Goal: Task Accomplishment & Management: Use online tool/utility

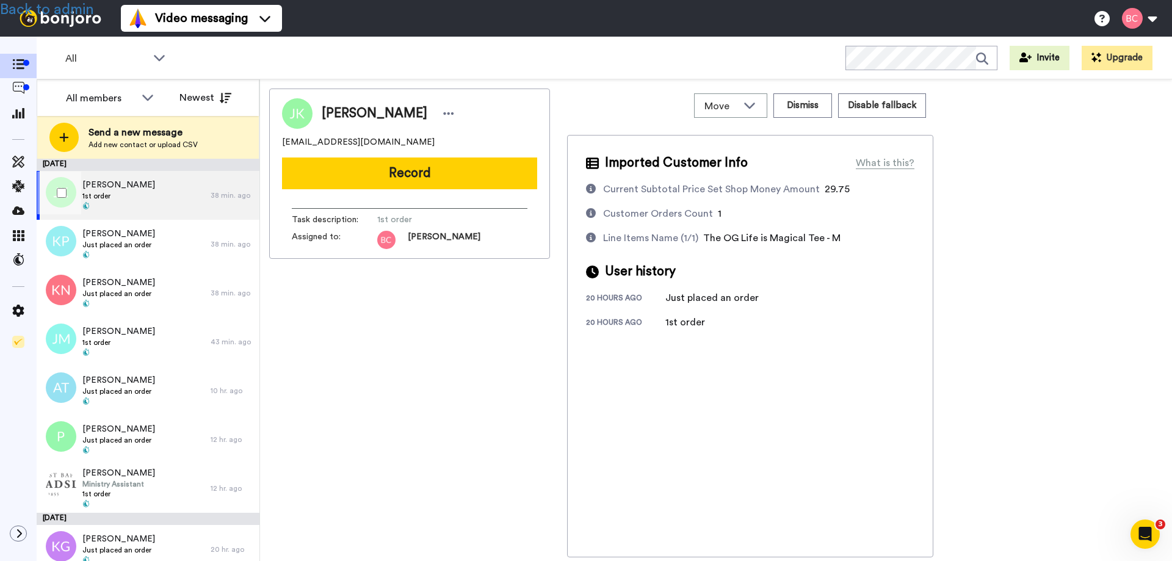
click at [136, 187] on span "Jessica Klinkner" at bounding box center [118, 185] width 73 height 12
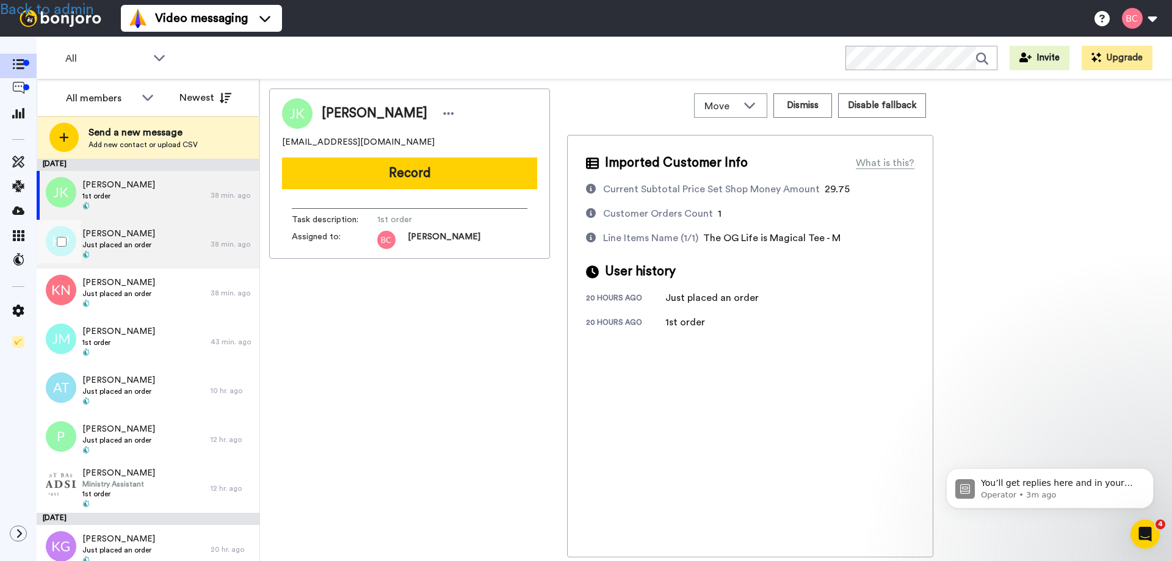
click at [145, 248] on span "Just placed an order" at bounding box center [118, 245] width 73 height 10
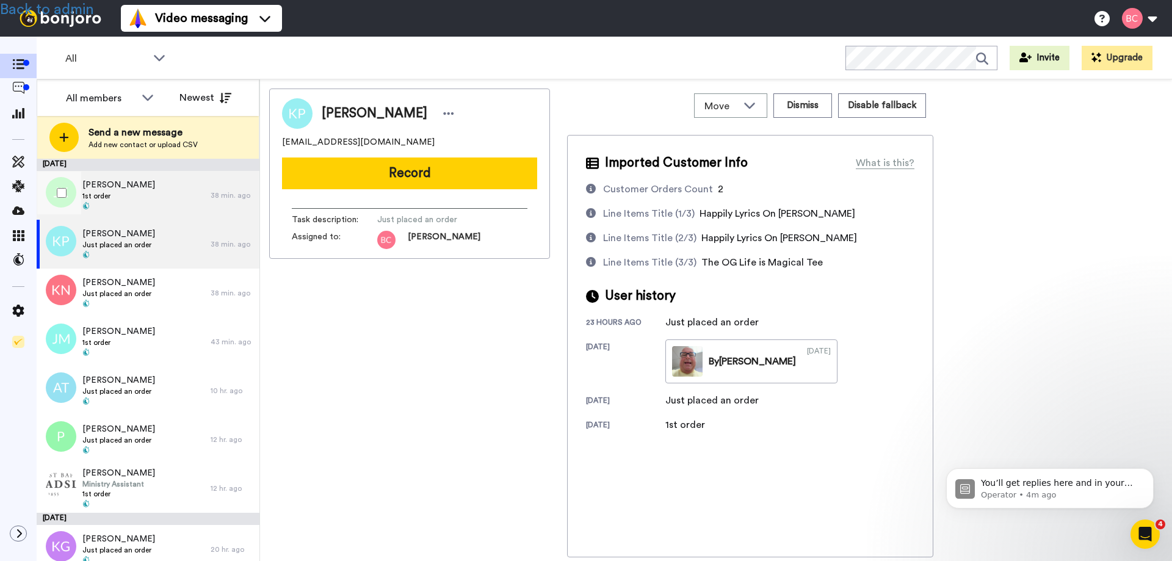
click at [156, 197] on div "Jessica Klinkner 1st order" at bounding box center [124, 195] width 174 height 49
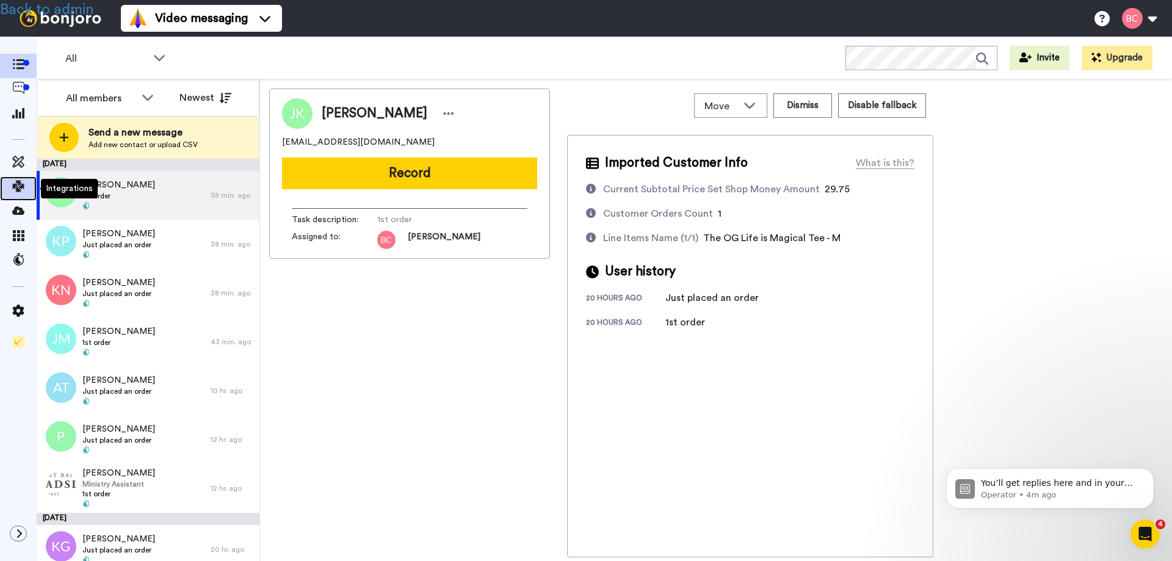
click at [20, 185] on icon at bounding box center [18, 186] width 12 height 12
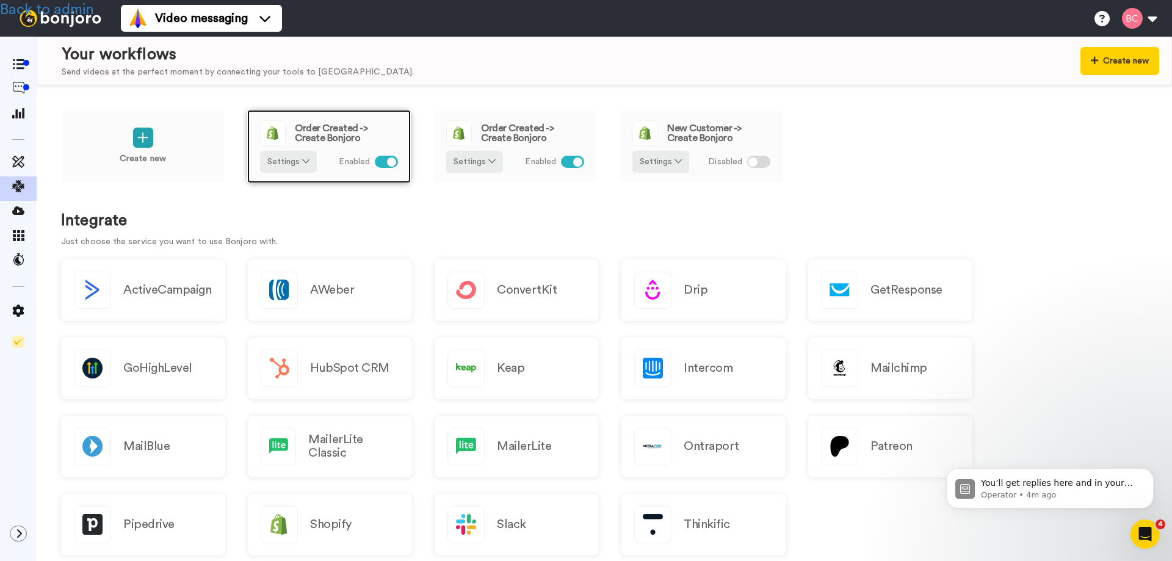
click at [336, 131] on span "Order Created -> Create Bonjoro" at bounding box center [346, 133] width 103 height 20
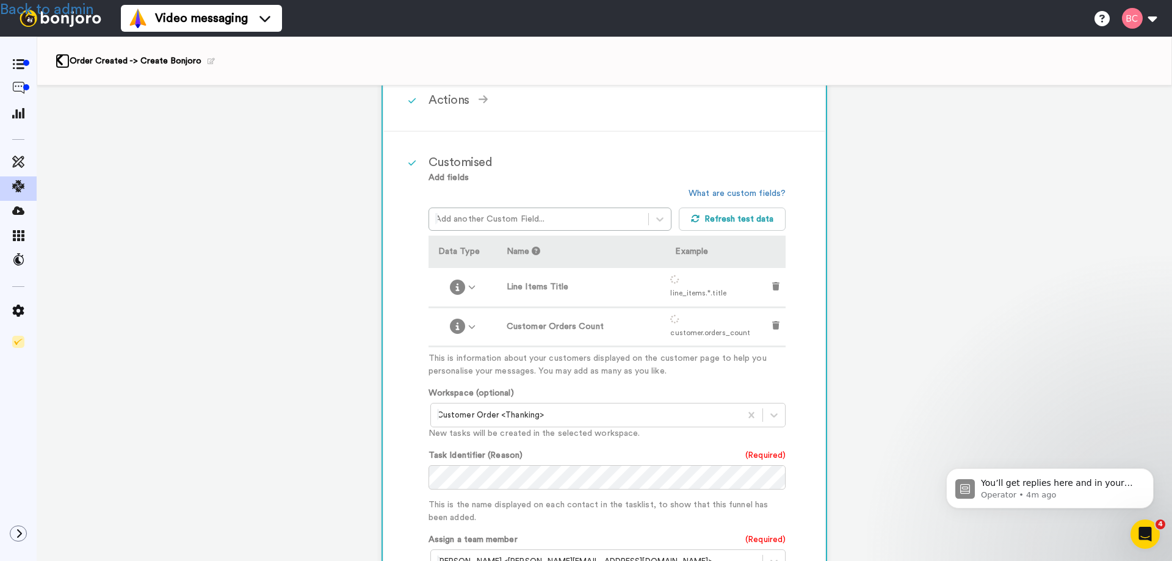
click at [61, 62] on icon at bounding box center [60, 60] width 8 height 13
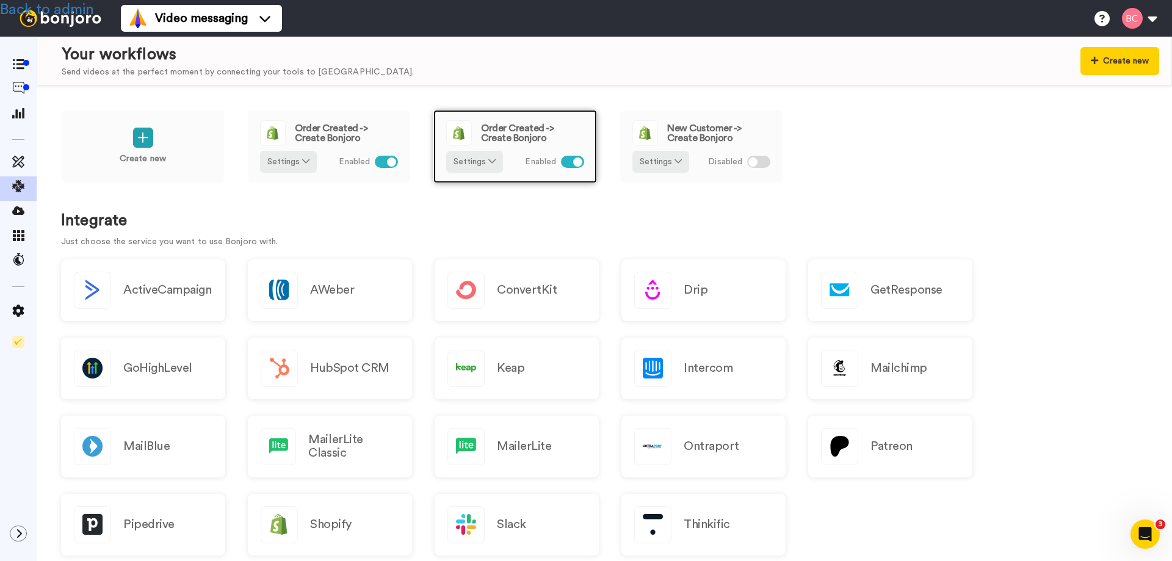
click at [511, 120] on div "Order Created -> Create Bonjoro" at bounding box center [515, 133] width 138 height 26
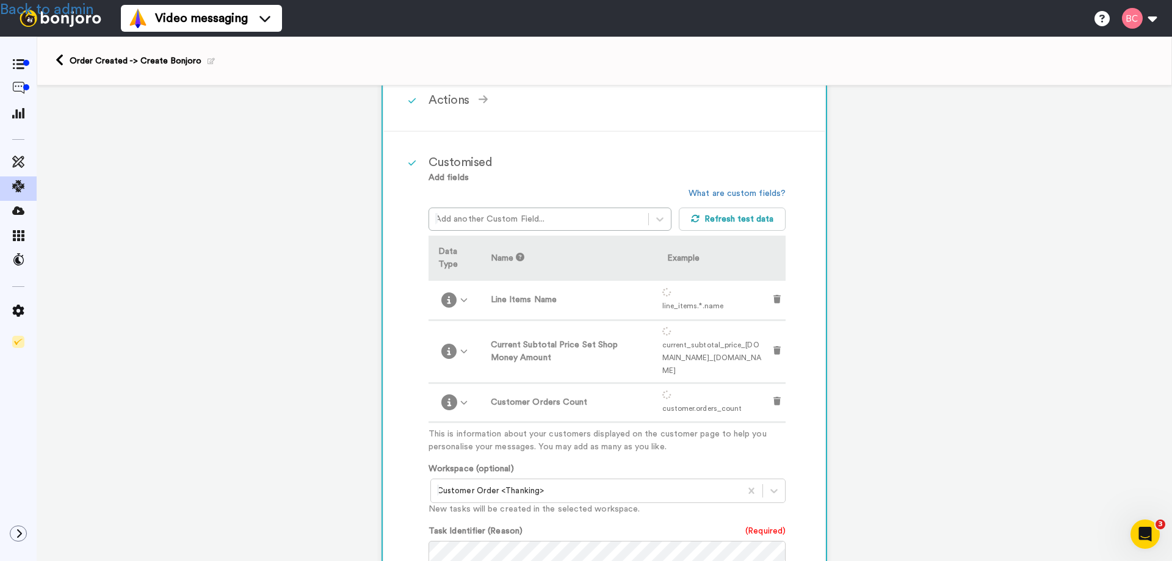
click at [55, 63] on div "Order Created -> Create Bonjoro" at bounding box center [604, 61] width 1135 height 49
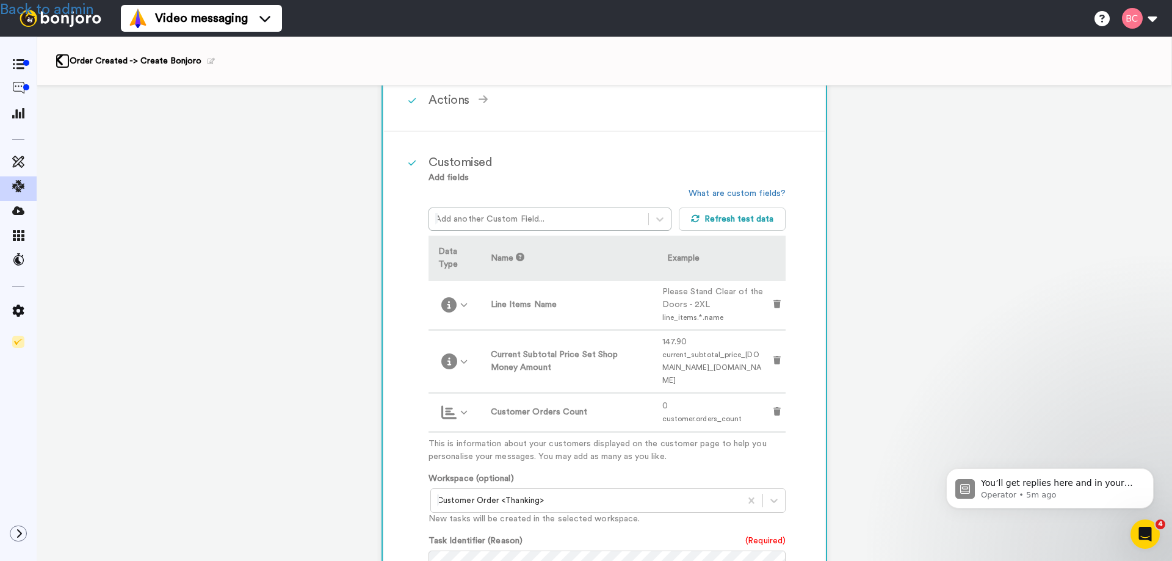
click at [58, 61] on icon at bounding box center [60, 60] width 8 height 13
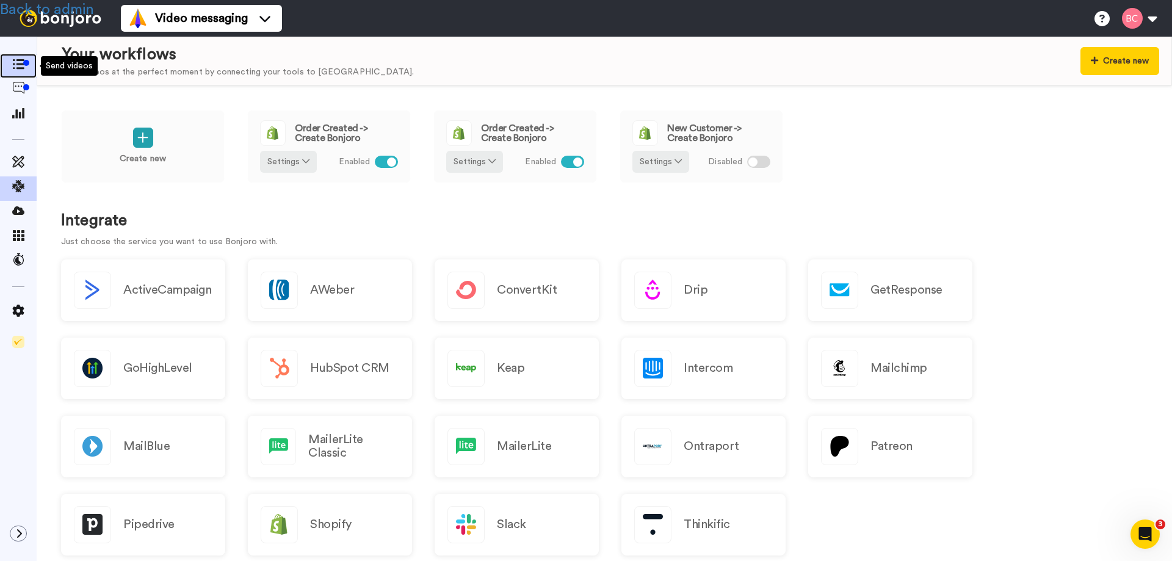
click at [20, 63] on icon at bounding box center [18, 64] width 12 height 10
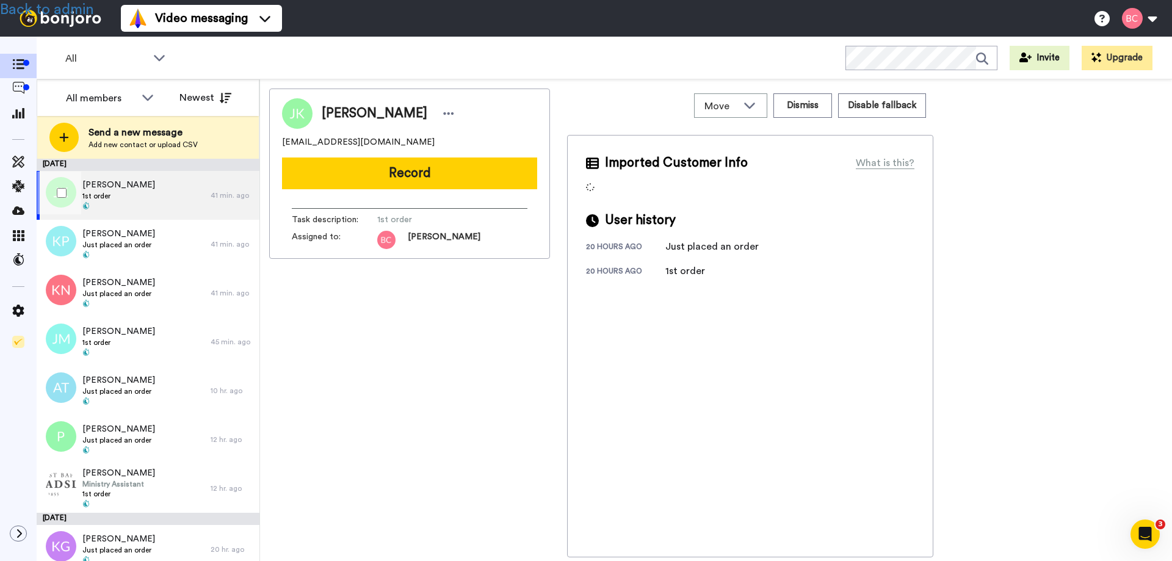
click at [154, 190] on div "Jessica Klinkner 1st order" at bounding box center [124, 195] width 174 height 49
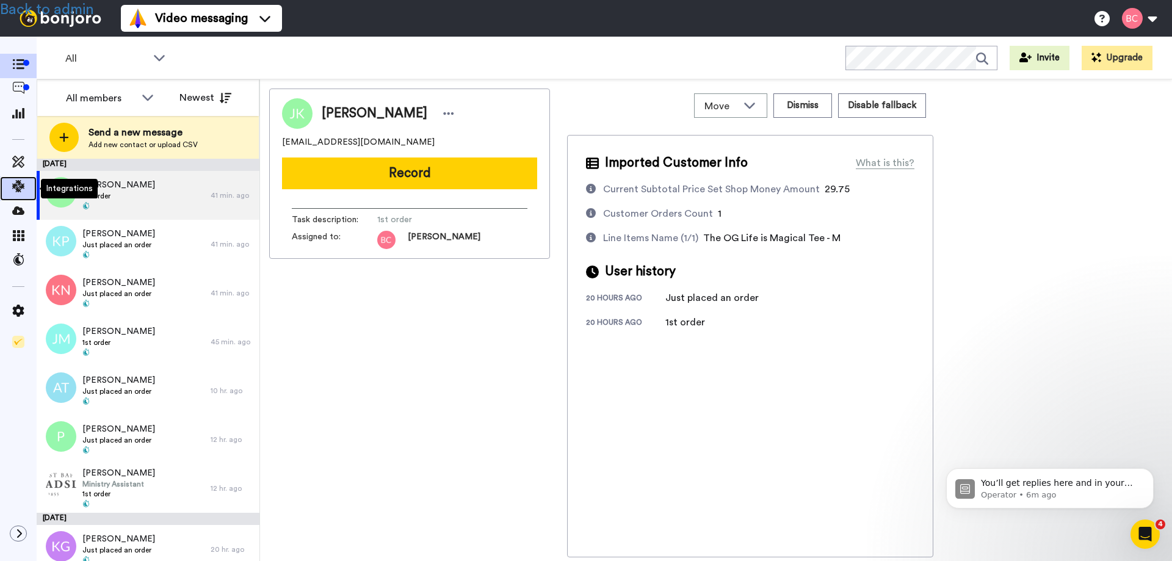
click at [16, 188] on icon at bounding box center [18, 186] width 12 height 12
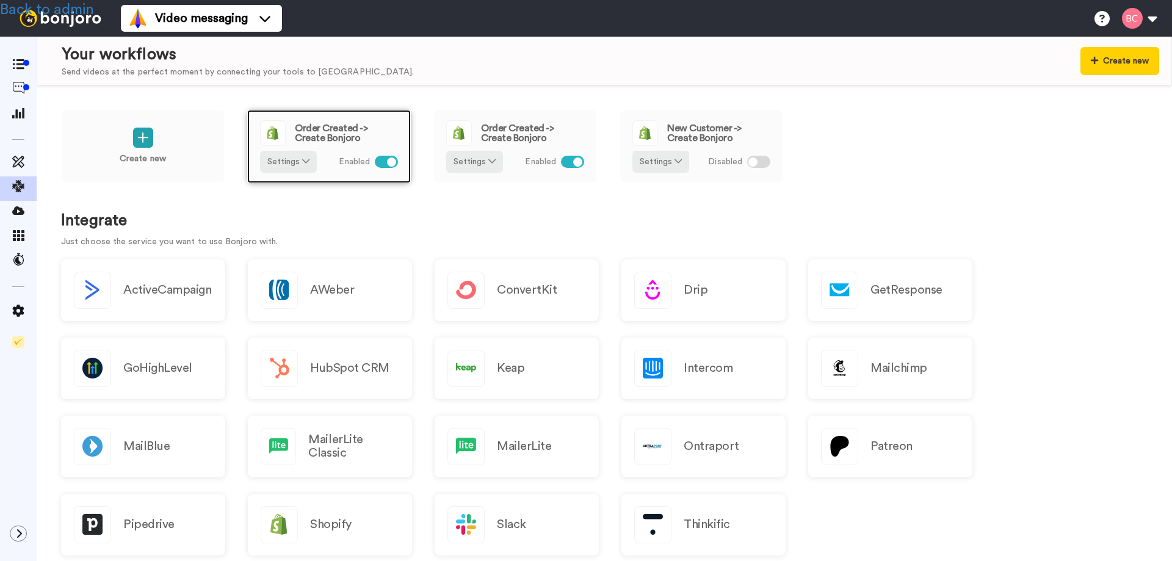
click at [335, 126] on span "Order Created -> Create Bonjoro" at bounding box center [346, 133] width 103 height 20
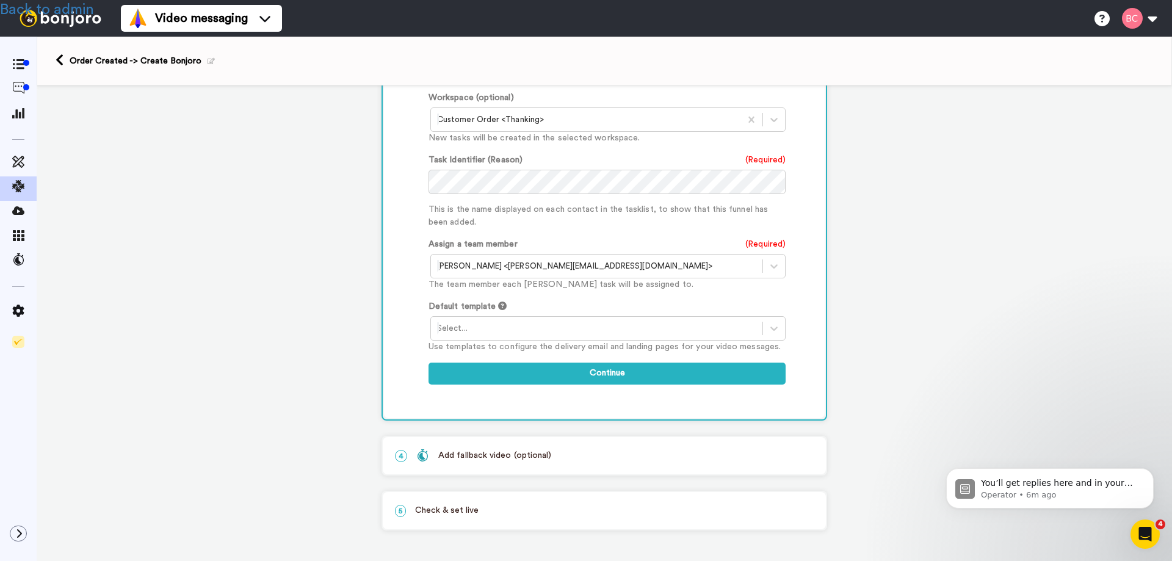
click at [466, 452] on div "Add fallback video (optional)" at bounding box center [483, 455] width 135 height 13
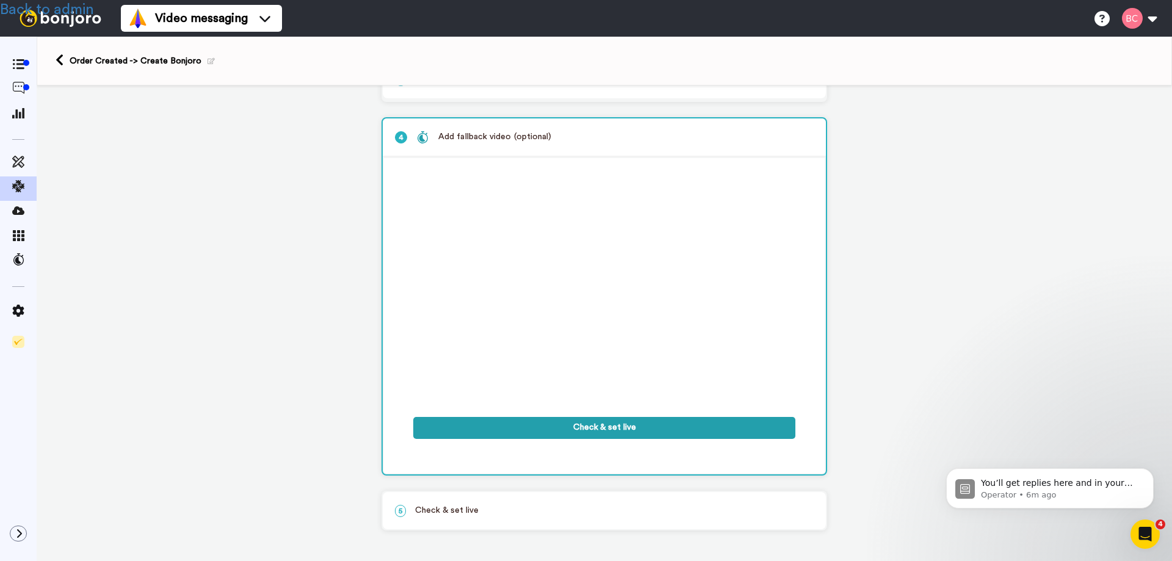
scroll to position [151, 0]
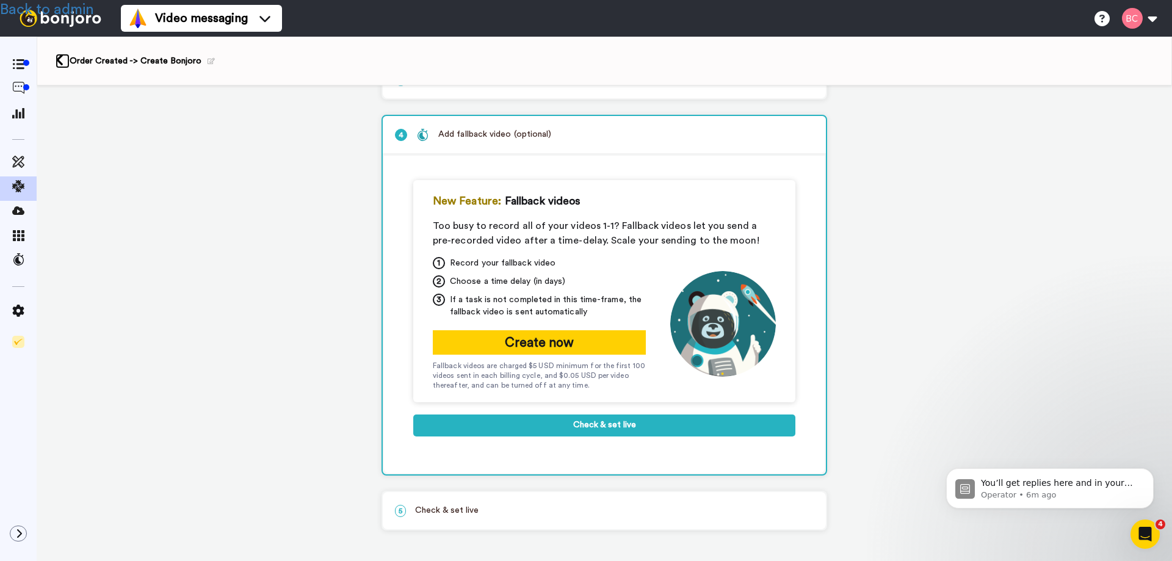
click at [60, 60] on icon at bounding box center [60, 60] width 8 height 13
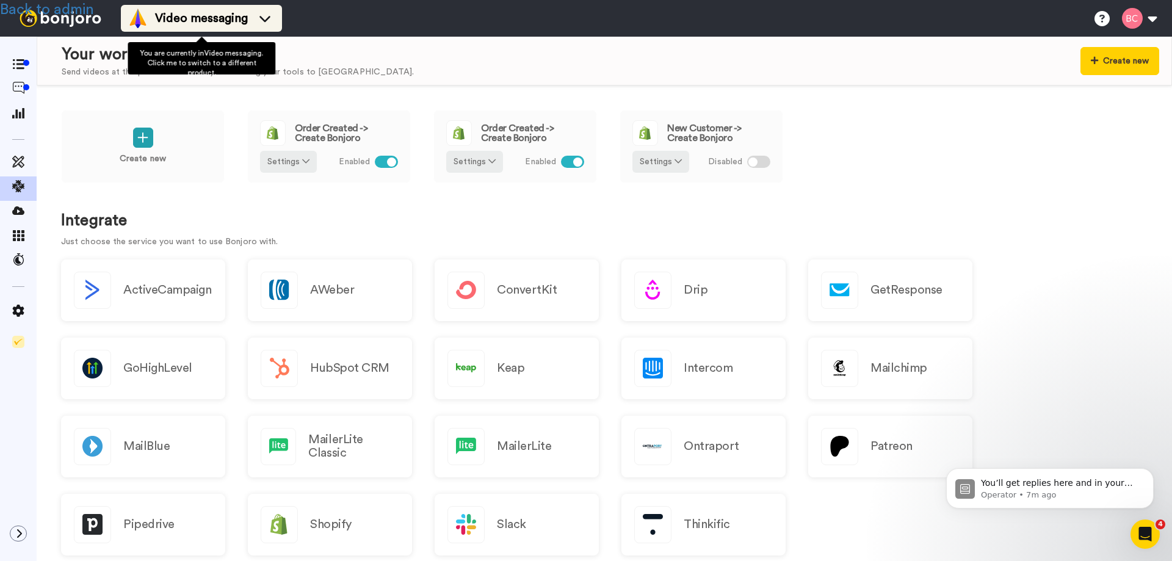
click at [207, 14] on span "Video messaging" at bounding box center [201, 18] width 93 height 17
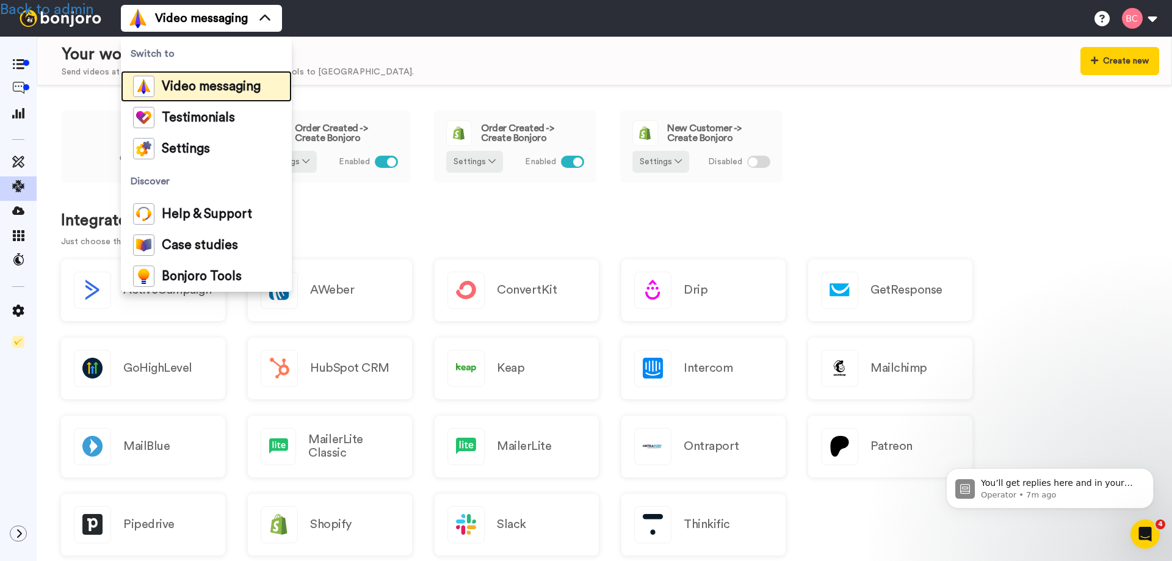
drag, startPoint x: 193, startPoint y: 76, endPoint x: 195, endPoint y: 89, distance: 13.7
click at [193, 76] on div "Video messaging" at bounding box center [197, 86] width 128 height 21
click at [196, 89] on span "Video messaging" at bounding box center [211, 87] width 99 height 12
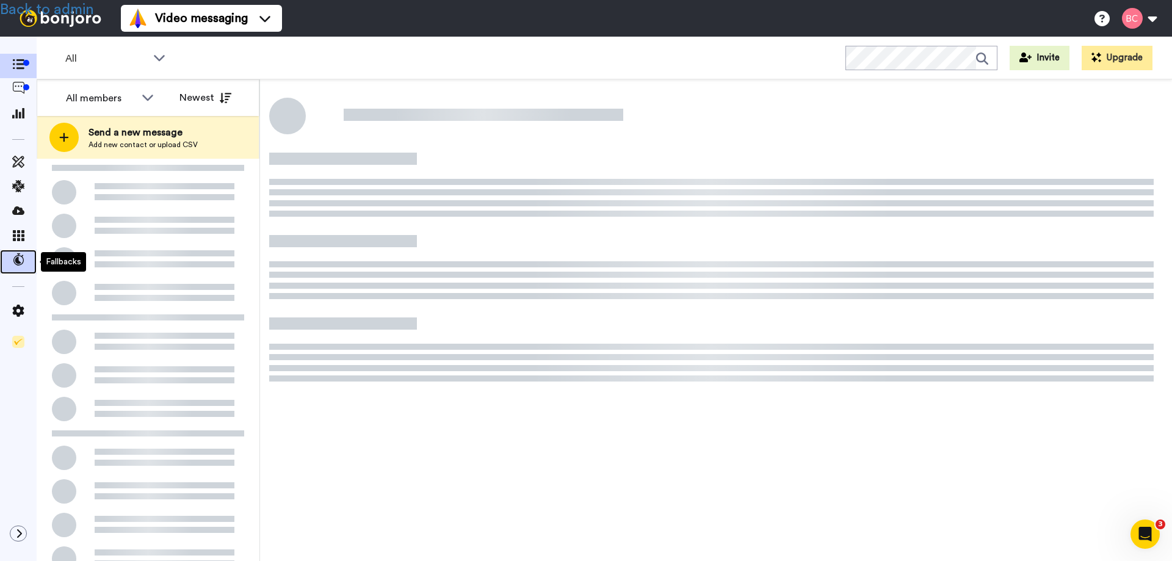
click at [20, 262] on icon at bounding box center [18, 259] width 12 height 12
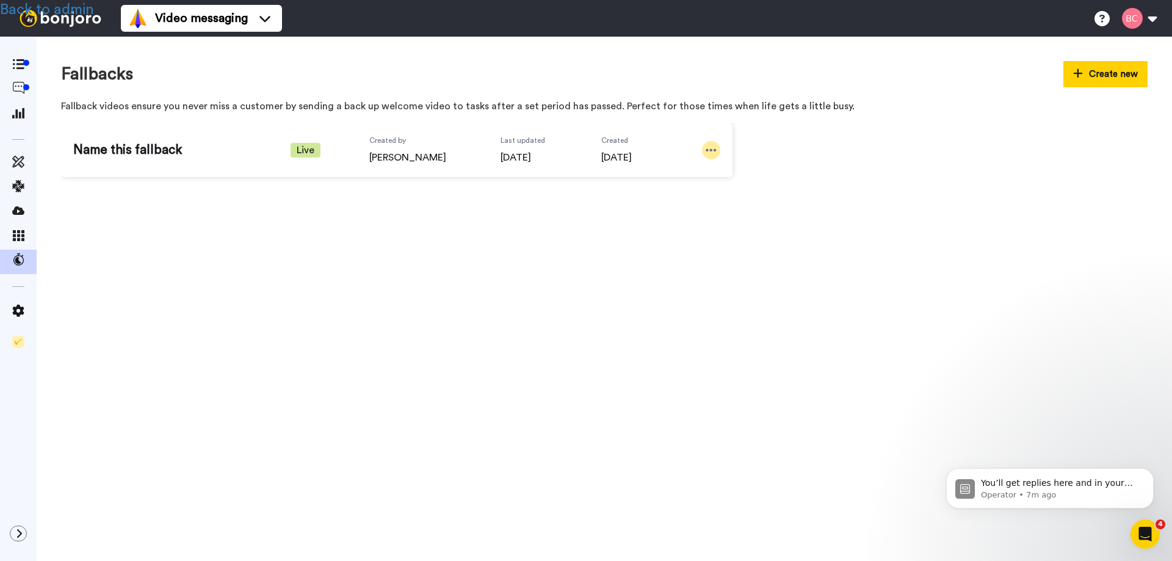
click at [709, 152] on icon at bounding box center [711, 150] width 11 height 12
click at [690, 169] on span "Edit" at bounding box center [687, 171] width 16 height 12
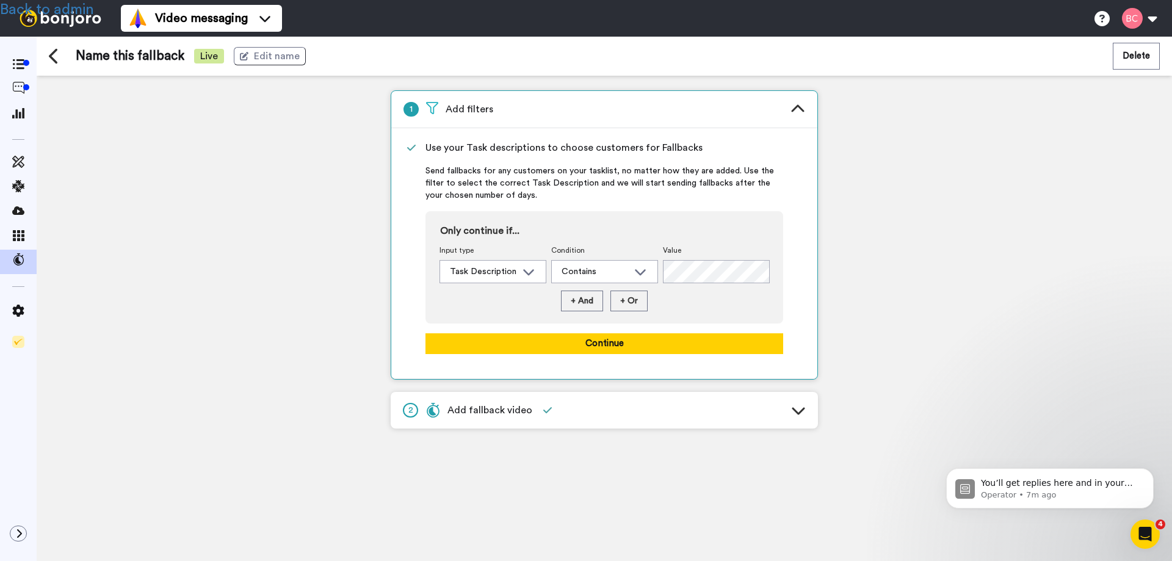
click at [474, 410] on span "Add fallback video" at bounding box center [479, 410] width 107 height 15
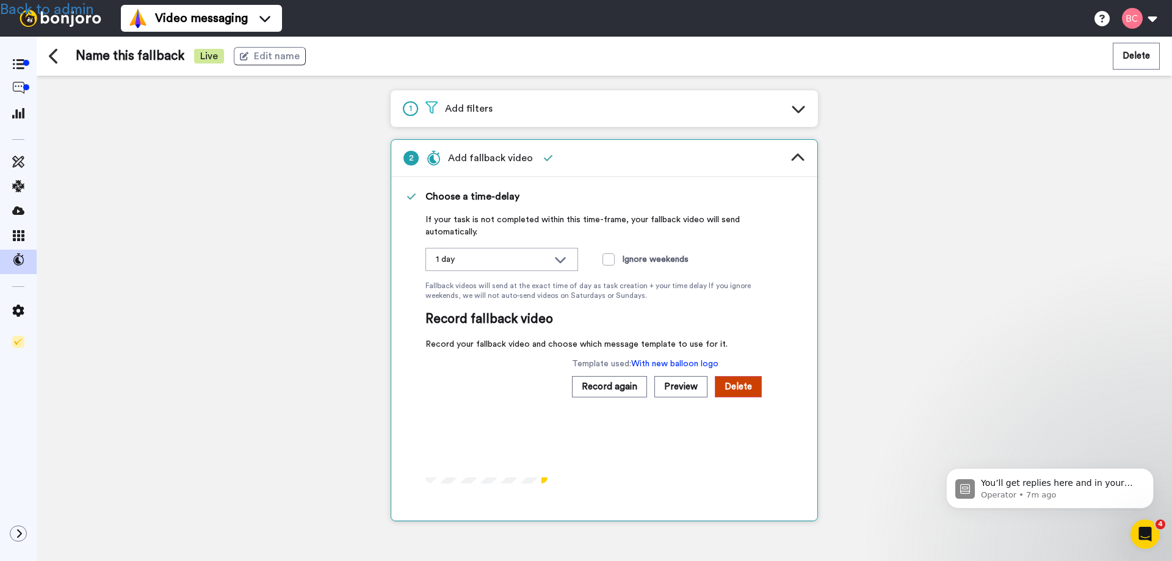
click at [465, 104] on span "Add filters" at bounding box center [459, 108] width 67 height 15
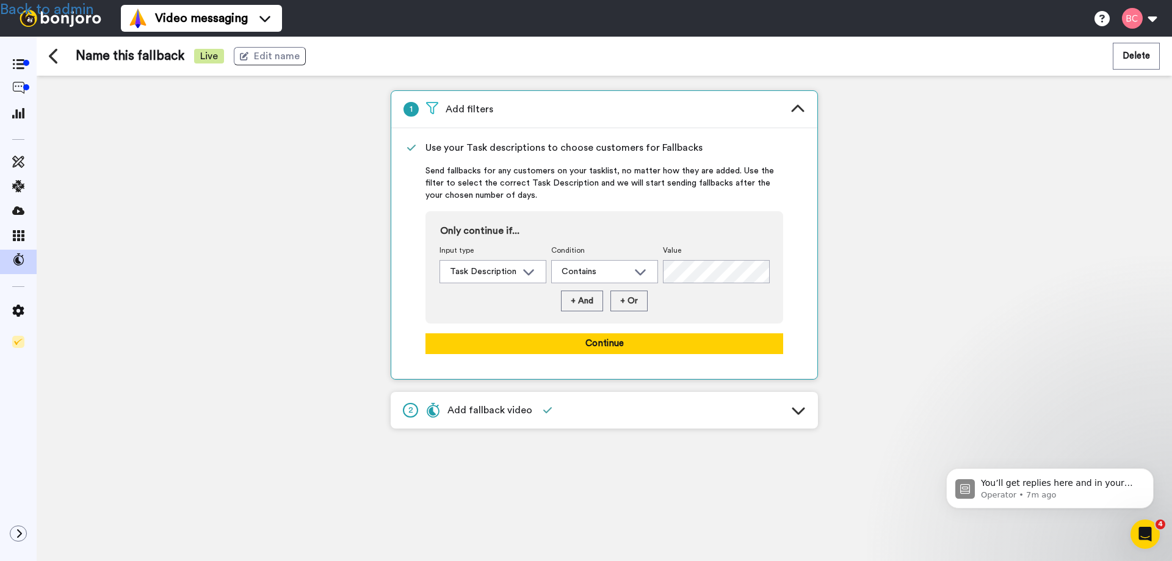
click at [56, 56] on icon at bounding box center [54, 56] width 11 height 17
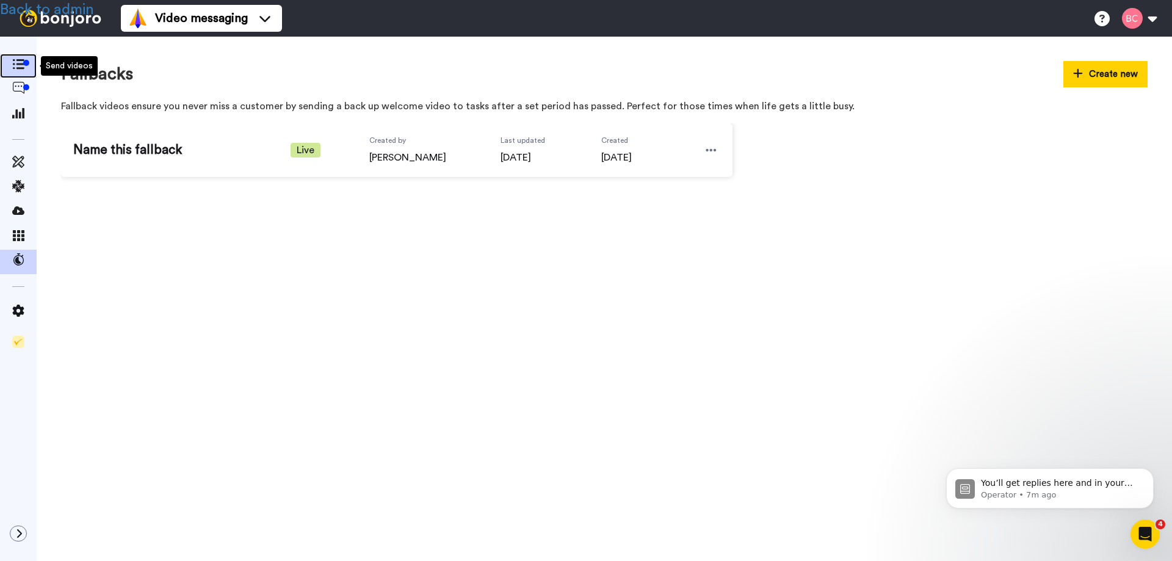
click at [18, 60] on icon at bounding box center [18, 64] width 12 height 10
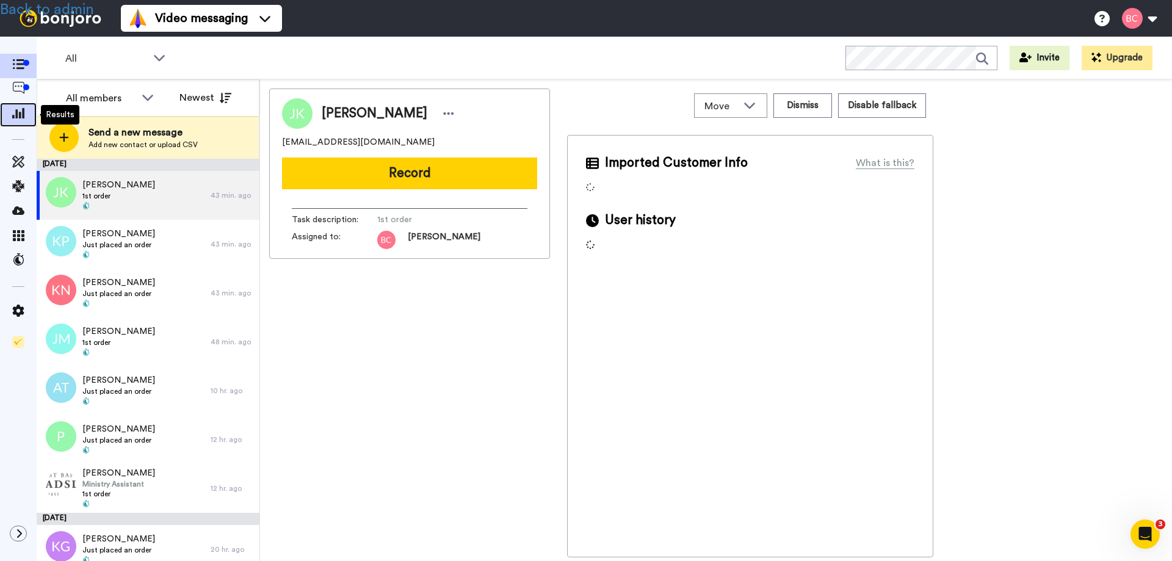
click at [17, 110] on icon at bounding box center [18, 112] width 12 height 11
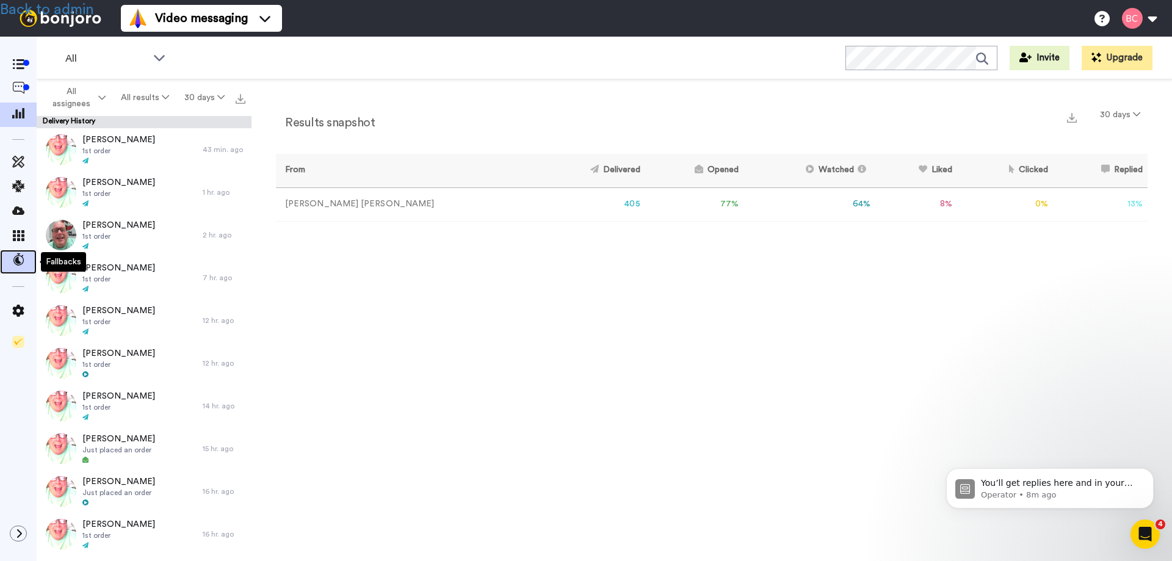
click at [16, 258] on icon at bounding box center [18, 259] width 12 height 12
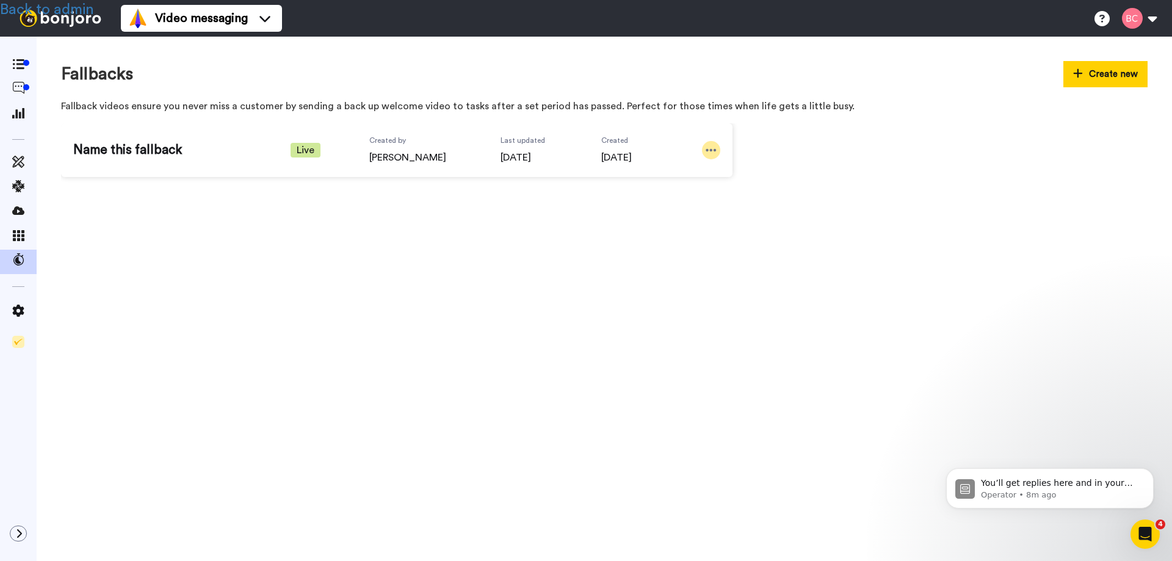
click at [714, 148] on icon at bounding box center [711, 150] width 11 height 12
click at [686, 168] on span "Edit" at bounding box center [687, 171] width 16 height 12
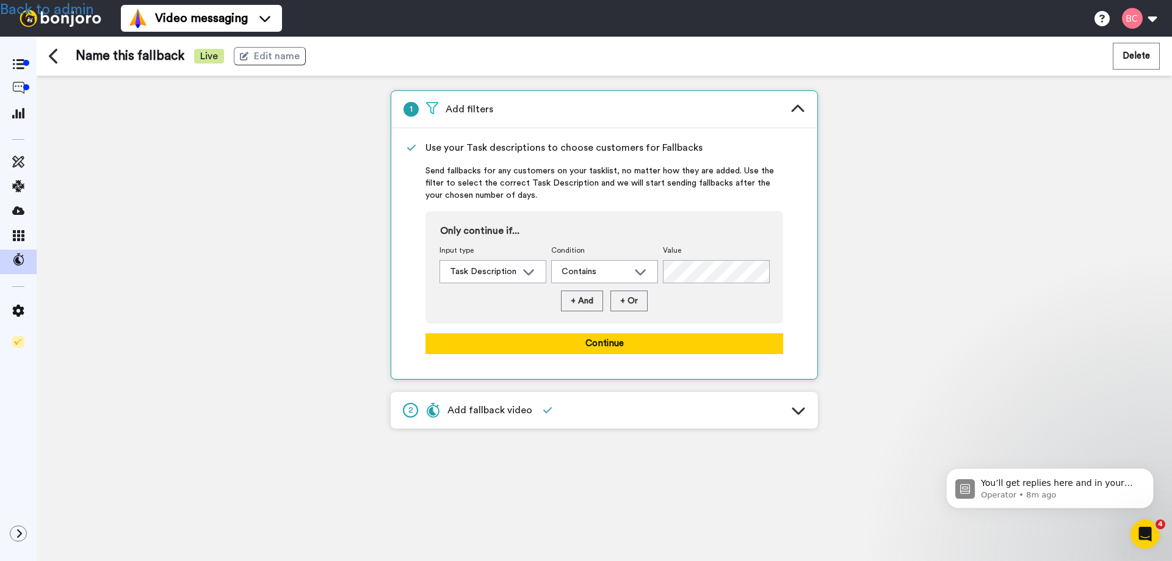
click at [481, 412] on span "Add fallback video" at bounding box center [479, 410] width 107 height 15
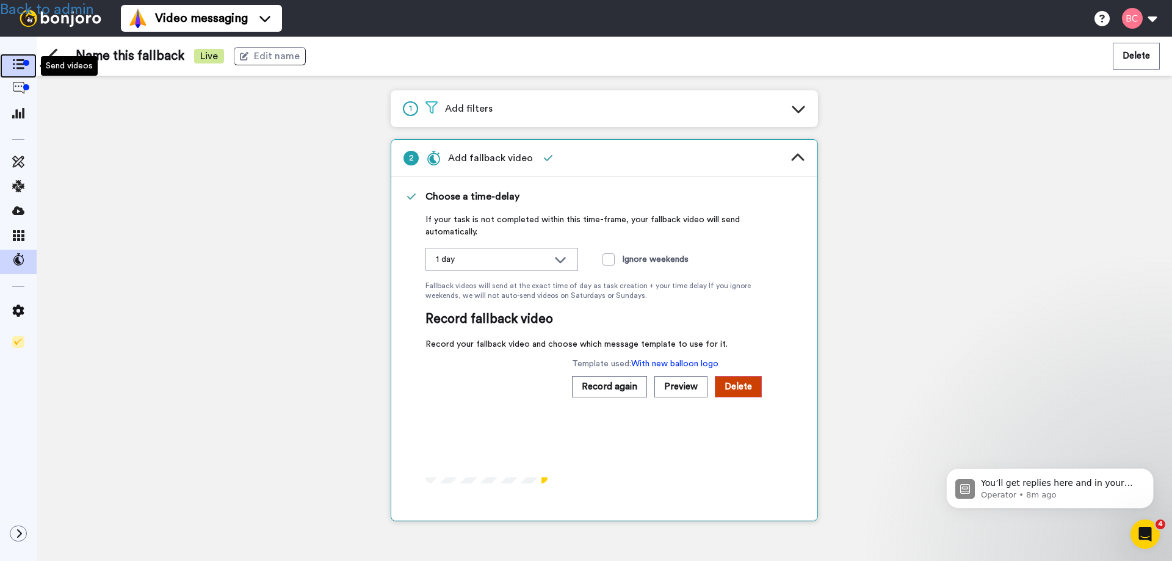
click at [17, 60] on icon at bounding box center [18, 64] width 12 height 10
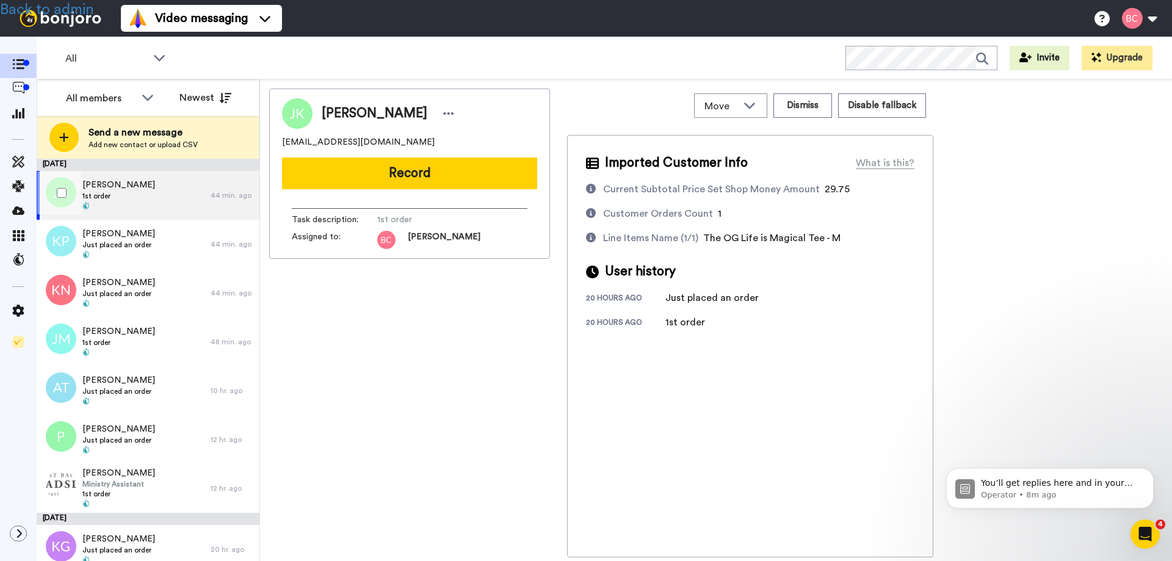
click at [125, 187] on span "Jessica Klinkner" at bounding box center [118, 185] width 73 height 12
click at [20, 113] on icon at bounding box center [18, 112] width 12 height 11
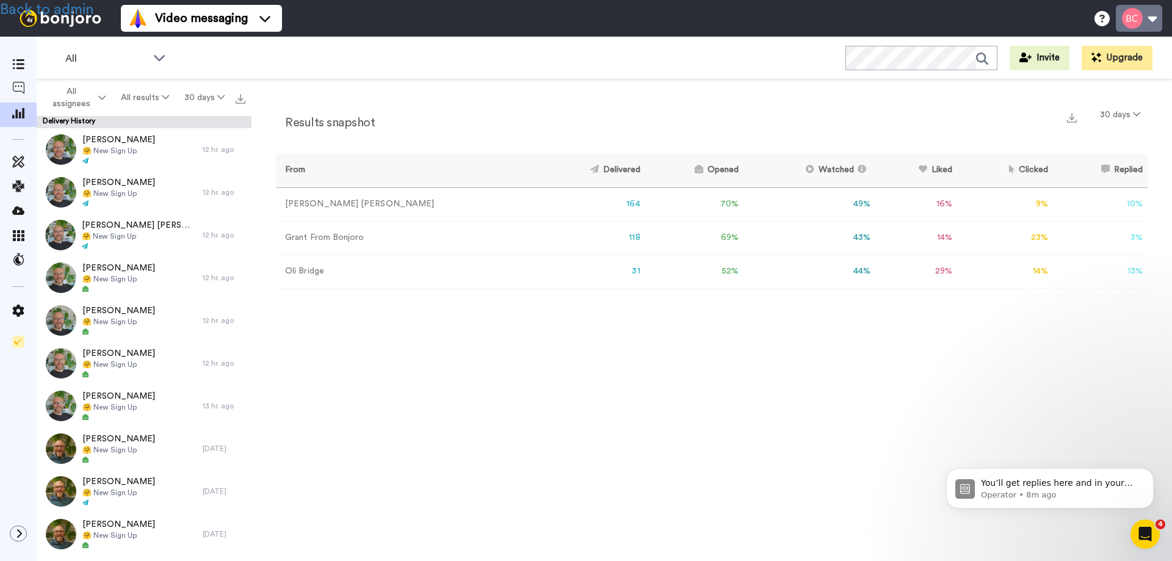
click at [1139, 19] on button at bounding box center [1139, 18] width 46 height 27
click at [69, 8] on link "Back to admin" at bounding box center [47, 9] width 94 height 15
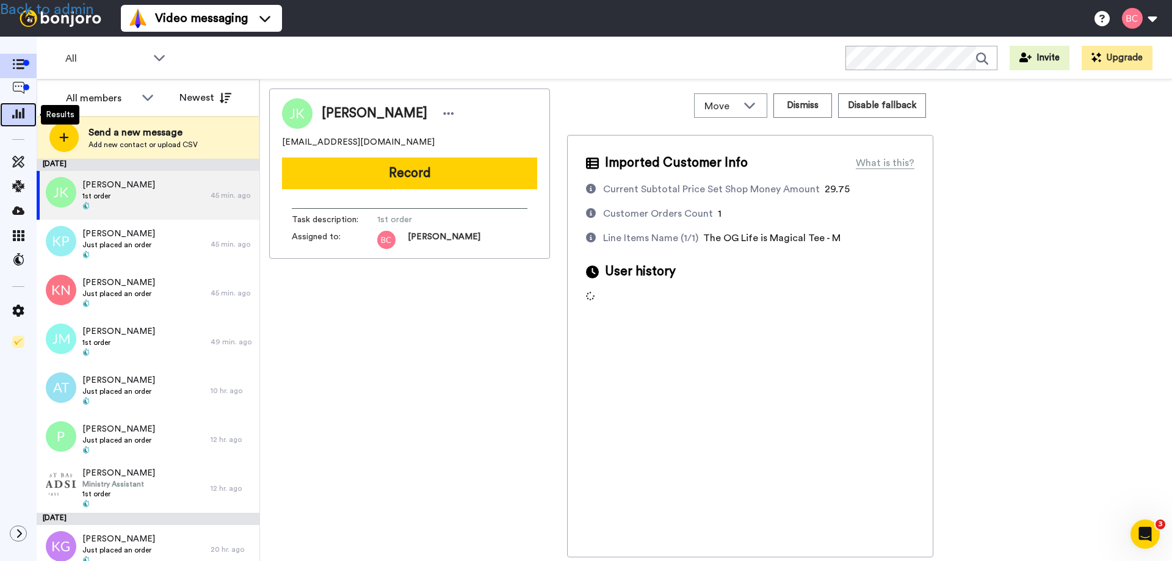
click at [17, 114] on icon at bounding box center [18, 112] width 12 height 11
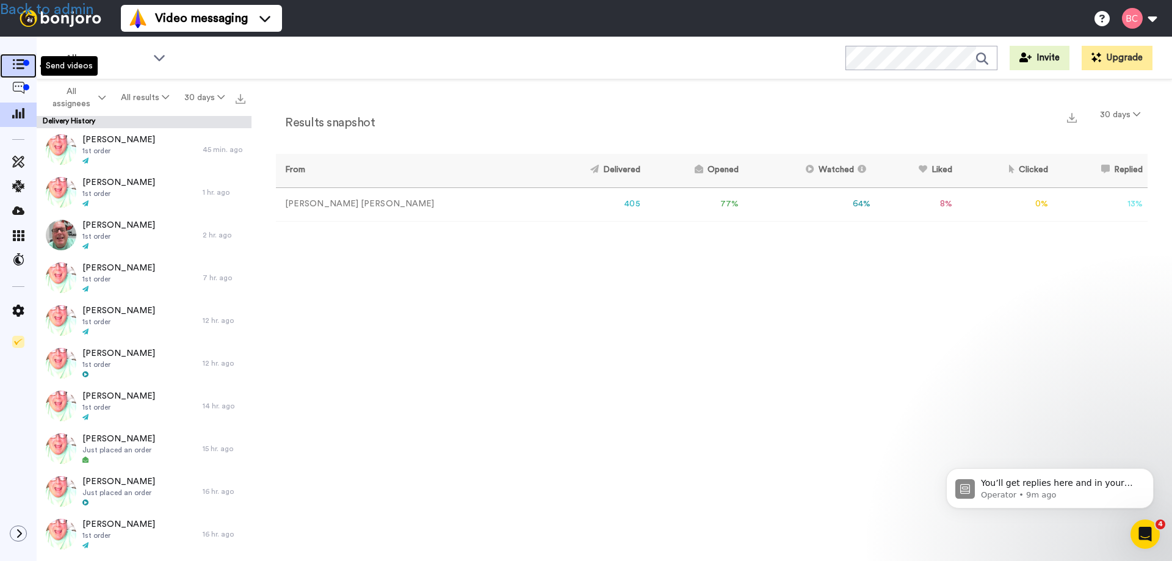
click at [19, 67] on icon at bounding box center [18, 64] width 12 height 10
